Goal: Task Accomplishment & Management: Manage account settings

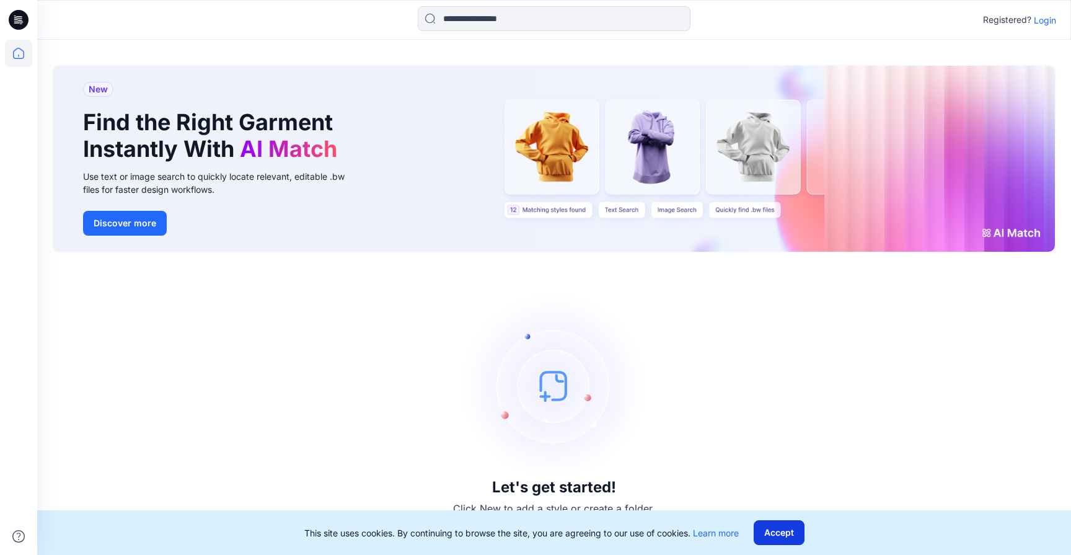
click at [788, 527] on button "Accept" at bounding box center [779, 532] width 51 height 25
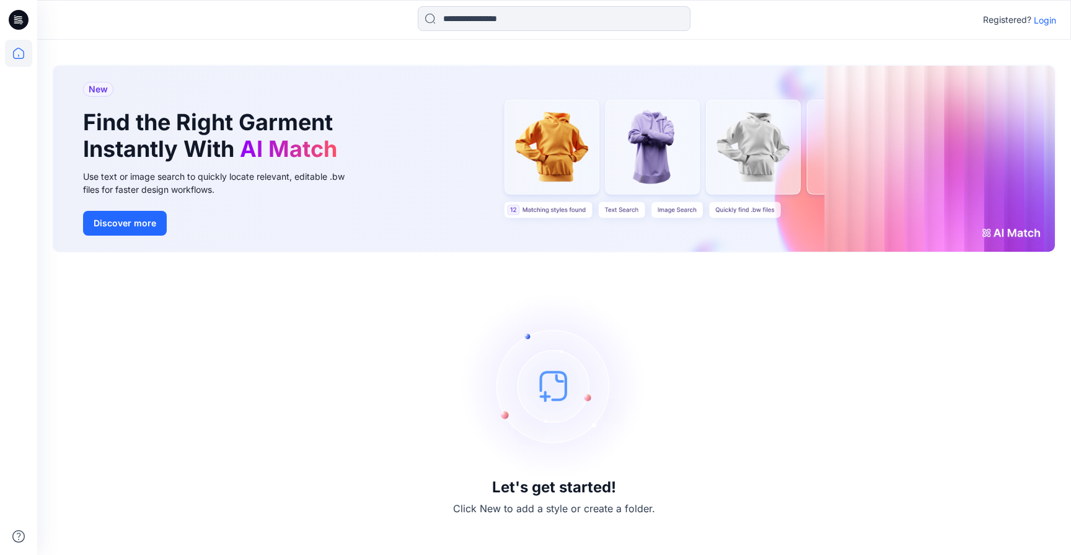
click at [1043, 17] on p "Login" at bounding box center [1045, 20] width 22 height 13
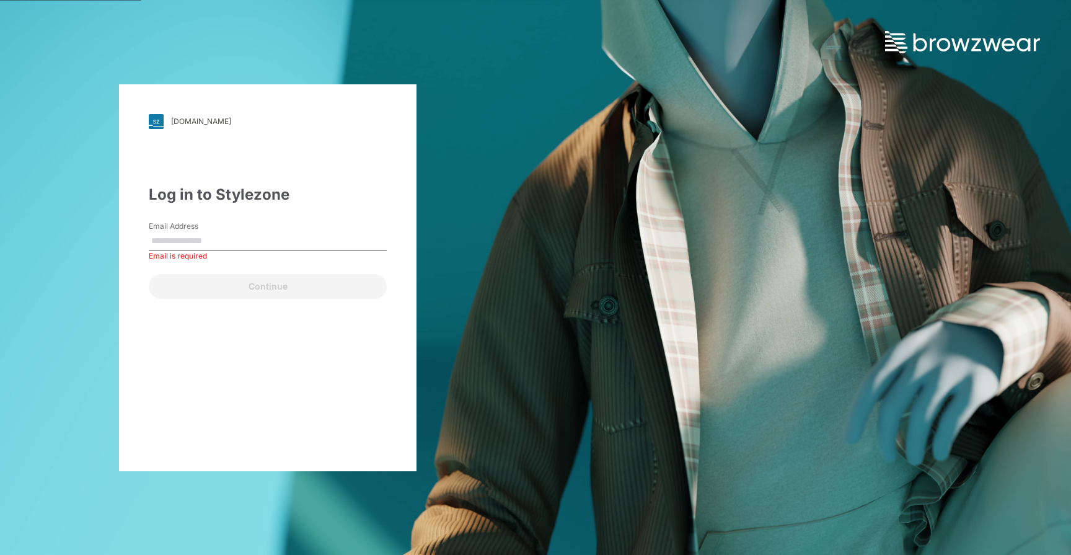
type input "**********"
click at [149, 274] on button "Continue" at bounding box center [268, 286] width 238 height 25
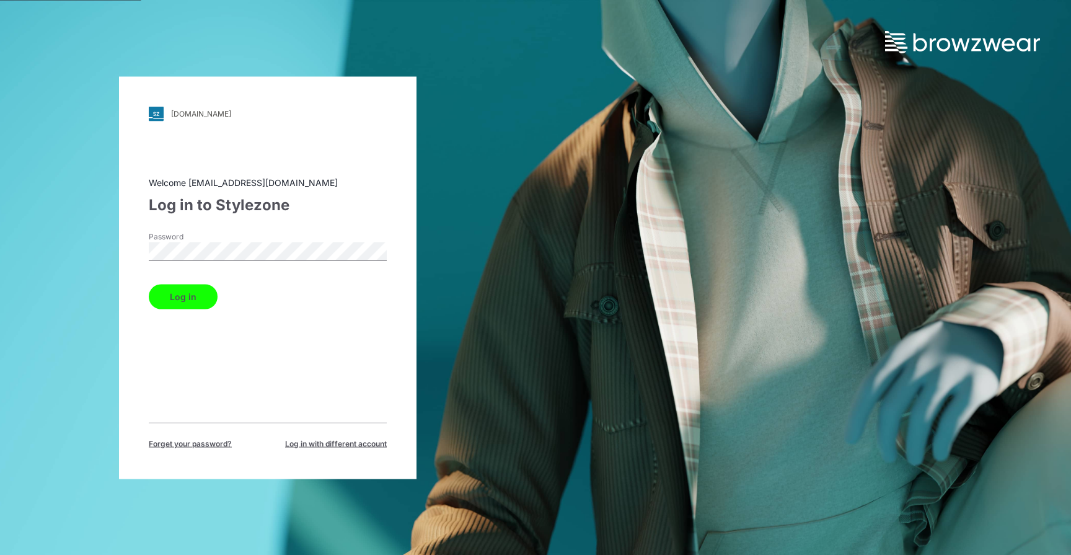
click at [149, 284] on button "Log in" at bounding box center [183, 296] width 69 height 25
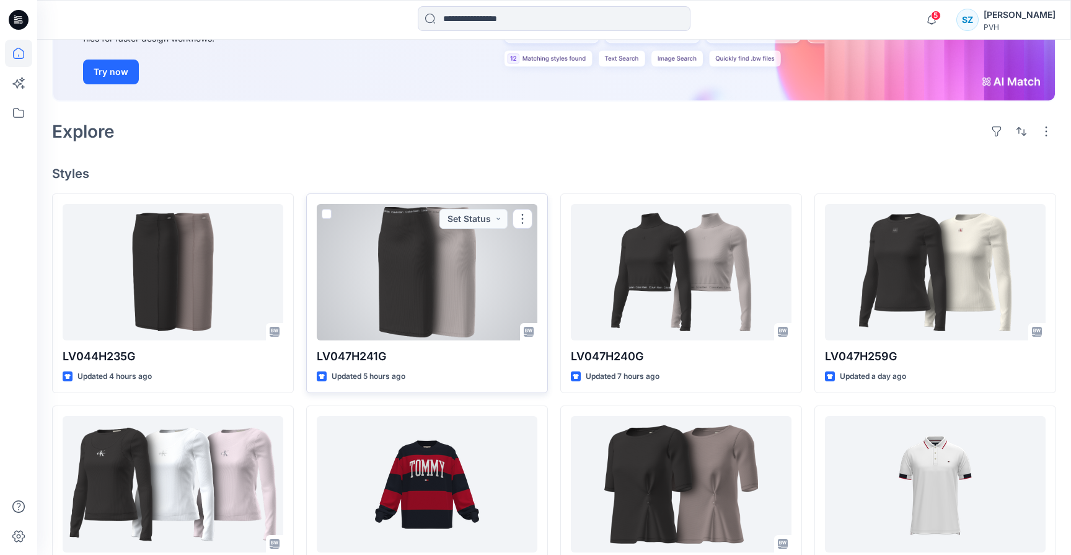
scroll to position [196, 0]
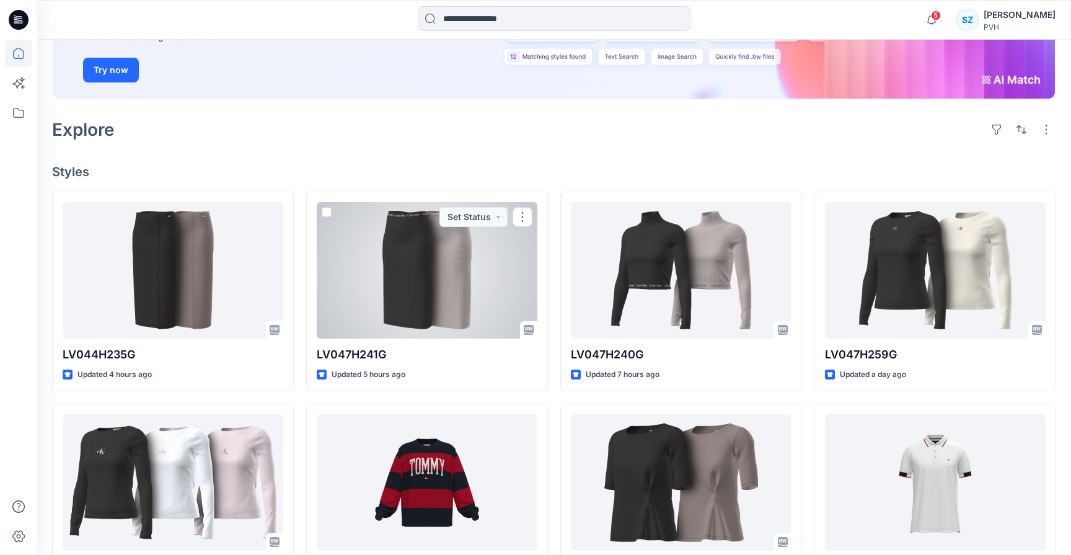
click at [418, 301] on div at bounding box center [427, 270] width 221 height 136
